Goal: Communication & Community: Answer question/provide support

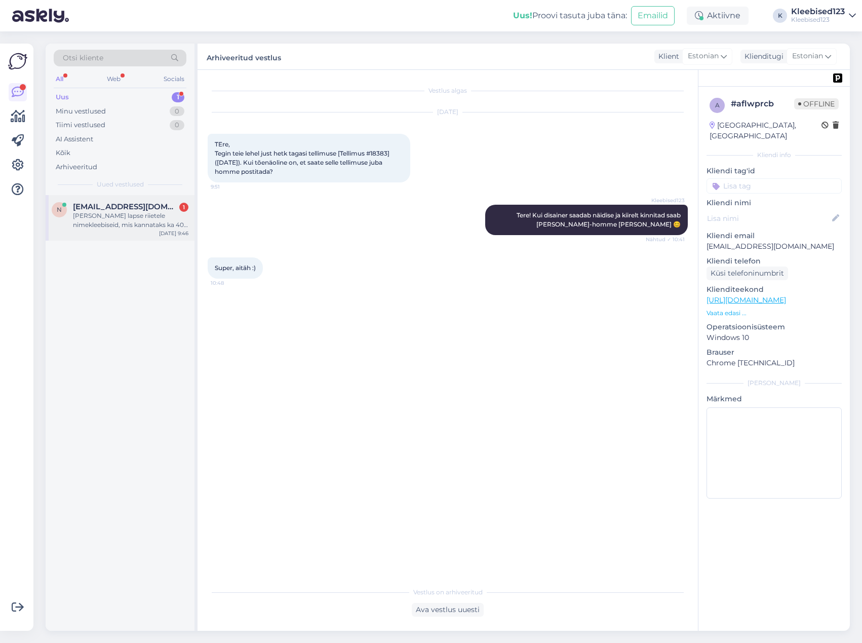
click at [103, 220] on div "[PERSON_NAME] lapse riietele nimekleebiseid, mis kannataks ka 40 kraadist pesem…" at bounding box center [130, 220] width 115 height 18
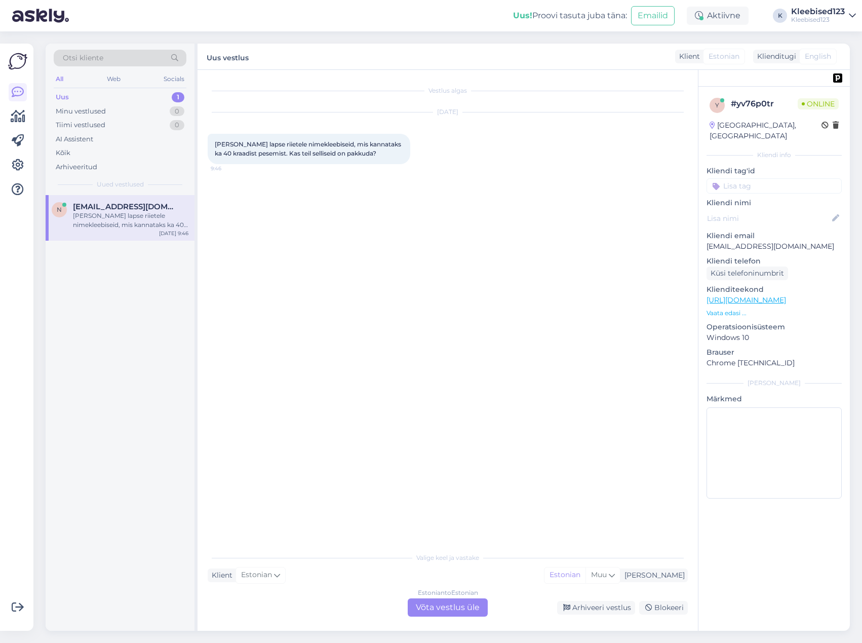
click at [446, 611] on div "Estonian to Estonian Võta vestlus üle" at bounding box center [448, 607] width 80 height 18
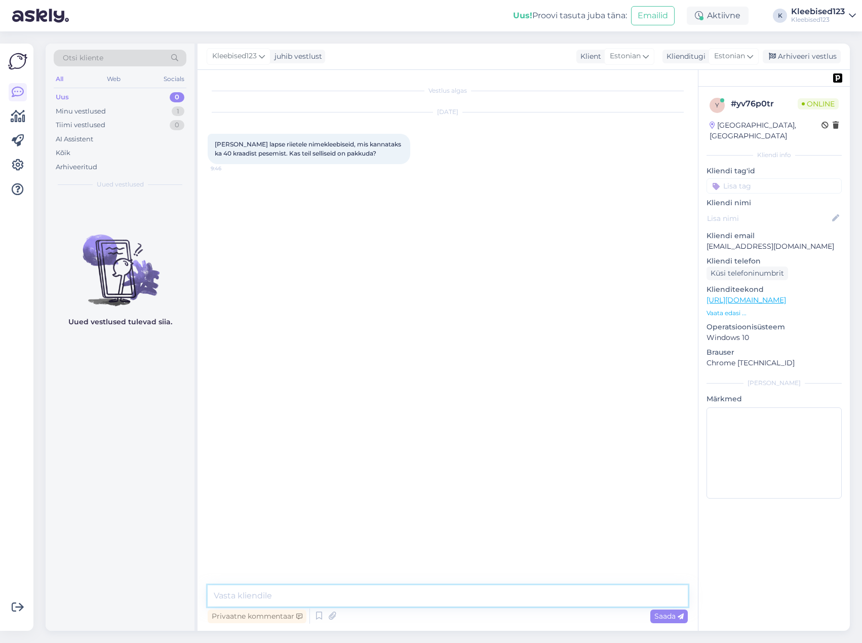
click at [364, 595] on textarea at bounding box center [448, 595] width 480 height 21
type textarea "Tere! Selliseid kleebiseid meil pakkuda pole, meie kleebis sobib nõudele, aga m…"
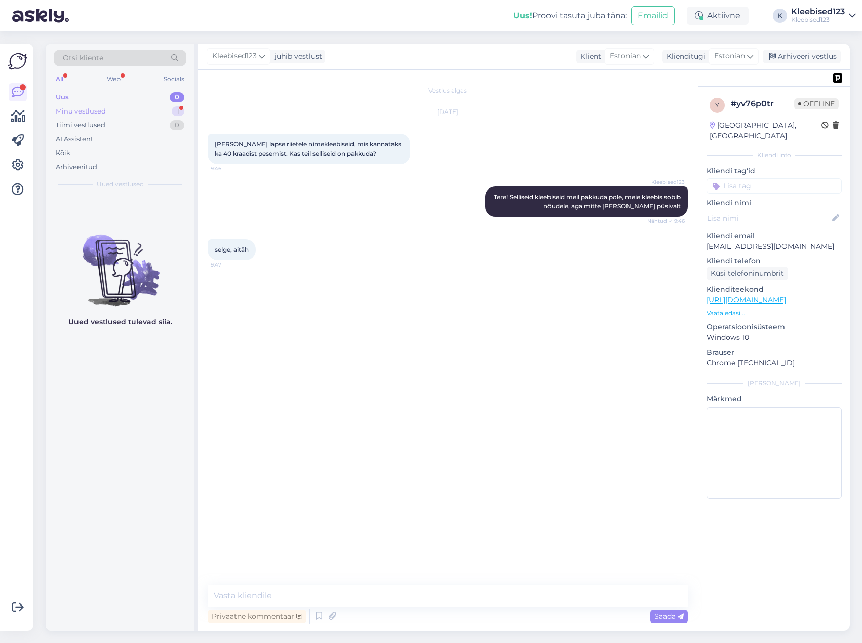
click at [80, 109] on div "Minu vestlused" at bounding box center [81, 111] width 50 height 10
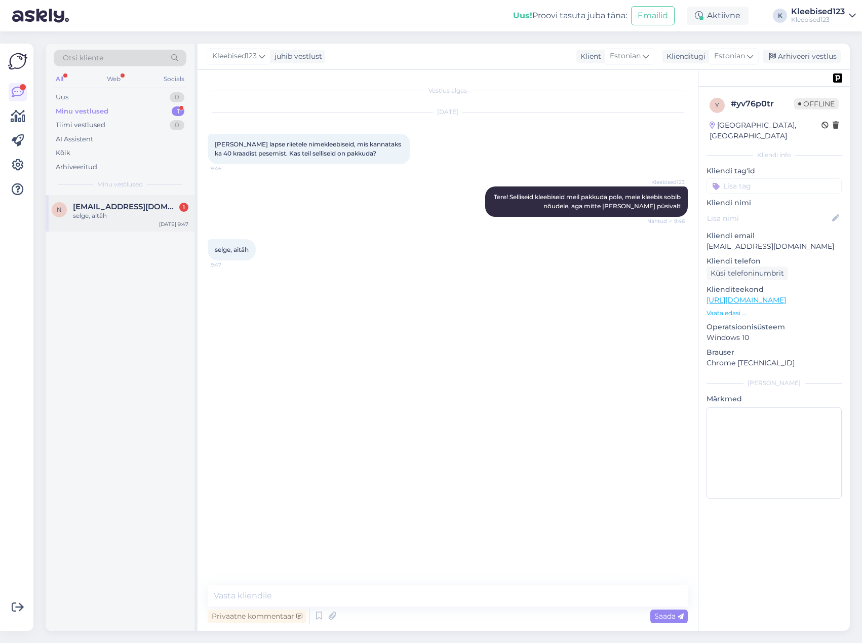
click at [90, 203] on span "[EMAIL_ADDRESS][DOMAIN_NAME]" at bounding box center [125, 206] width 105 height 9
click at [278, 592] on textarea at bounding box center [448, 595] width 480 height 21
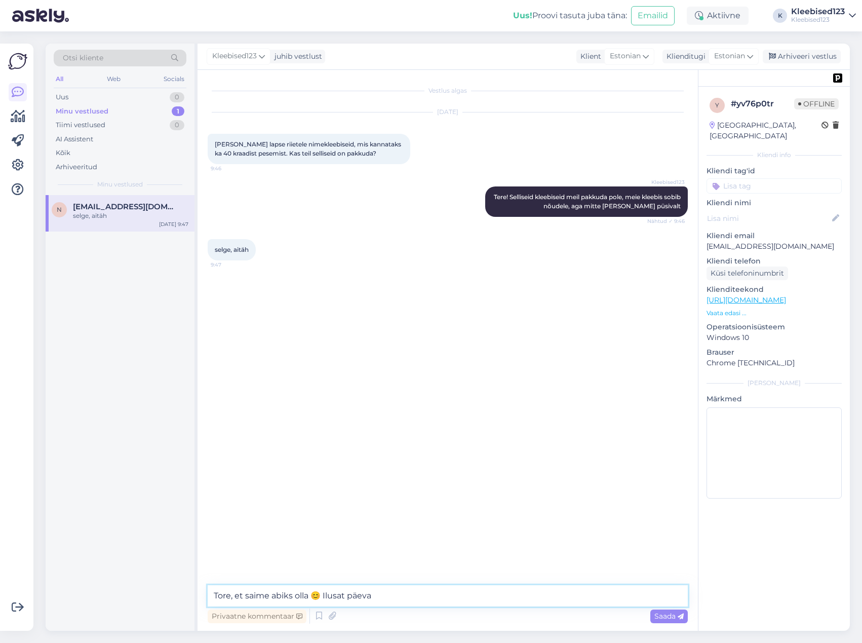
type textarea "Tore, et saime abiks olla 😊 Ilusat päeva!"
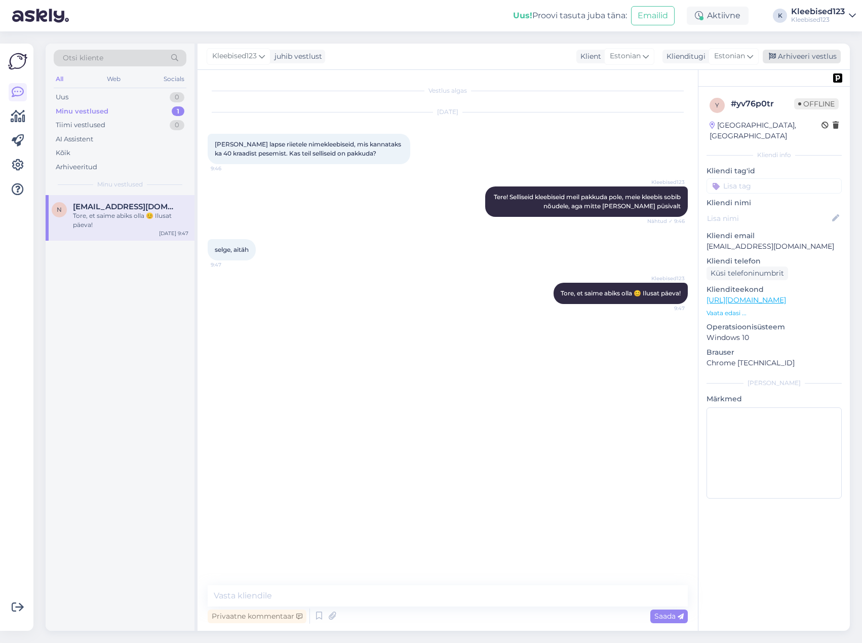
click at [810, 55] on div "Arhiveeri vestlus" at bounding box center [802, 57] width 78 height 14
